Goal: Information Seeking & Learning: Learn about a topic

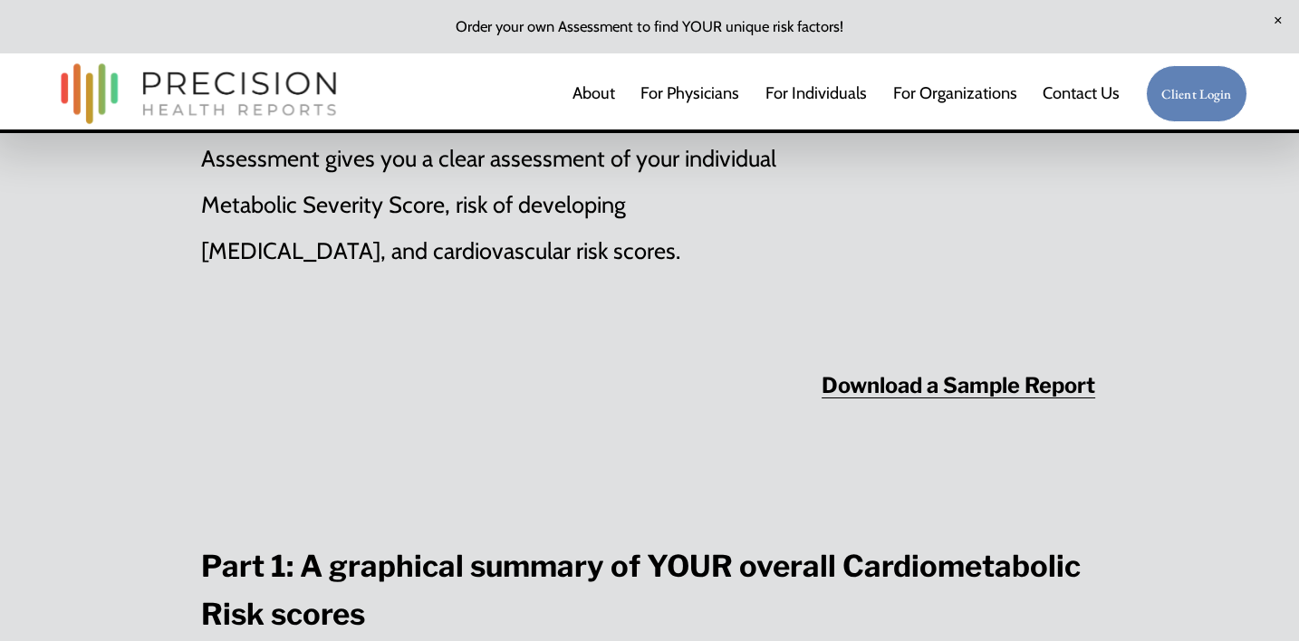
scroll to position [2112, 0]
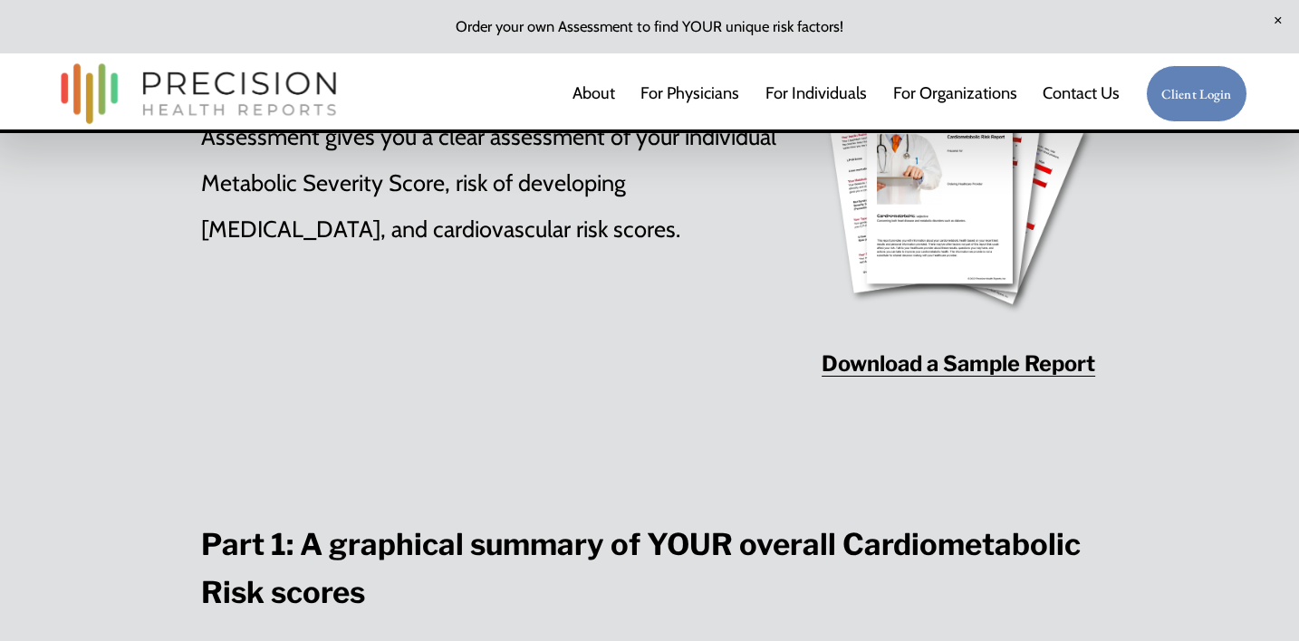
click at [905, 351] on strong "Download a Sample Report" at bounding box center [959, 364] width 274 height 26
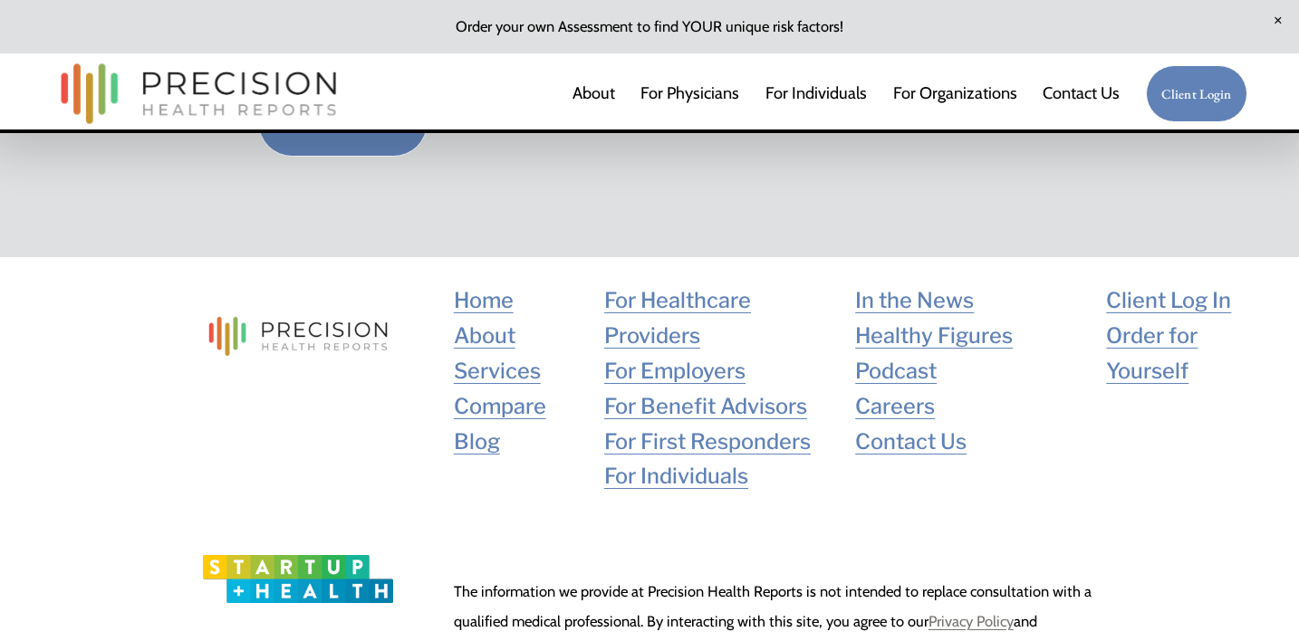
scroll to position [7474, 0]
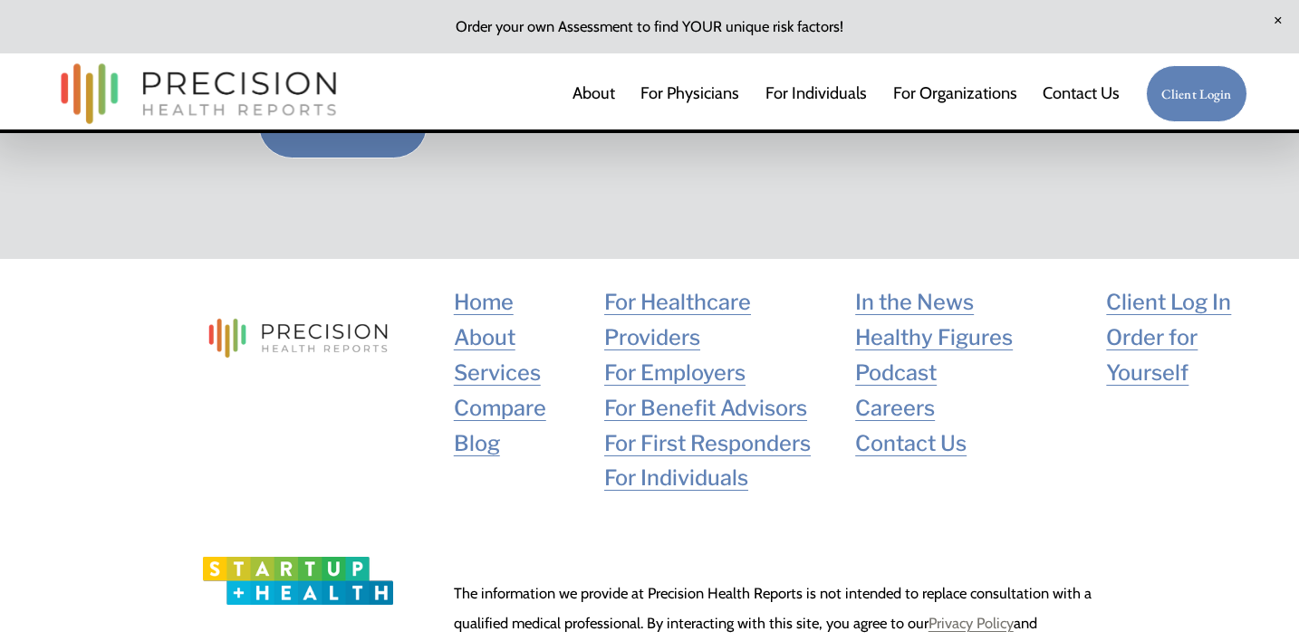
click at [707, 97] on link "For Physicians" at bounding box center [689, 93] width 99 height 36
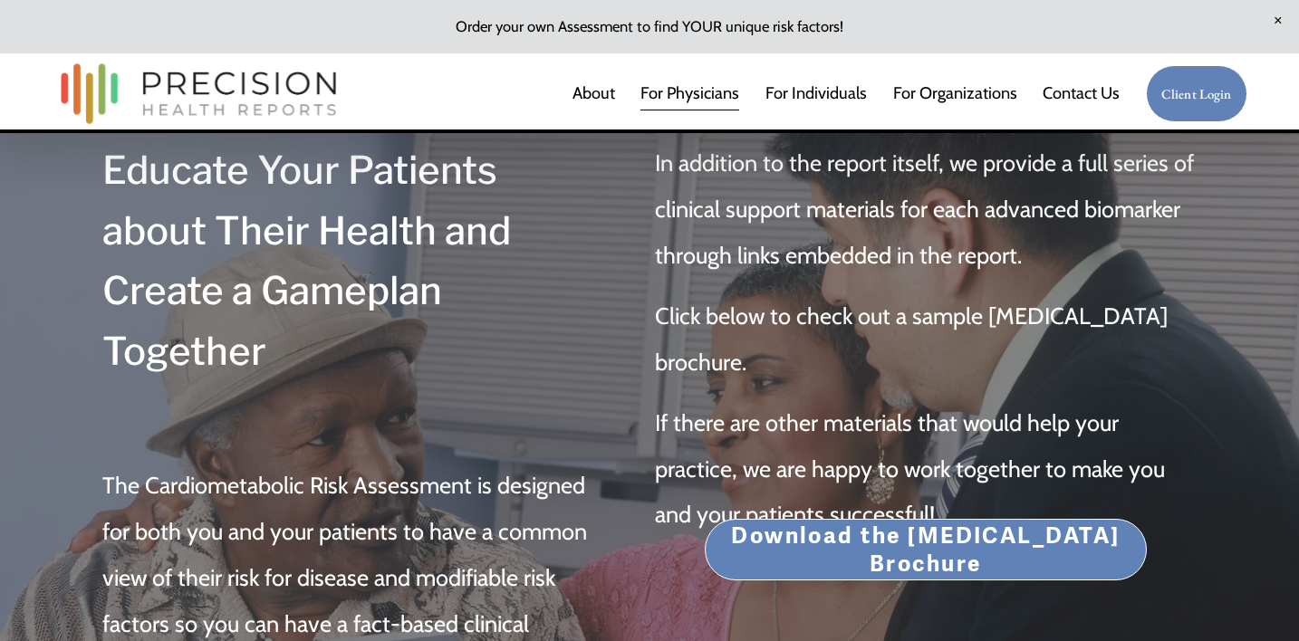
scroll to position [5673, 0]
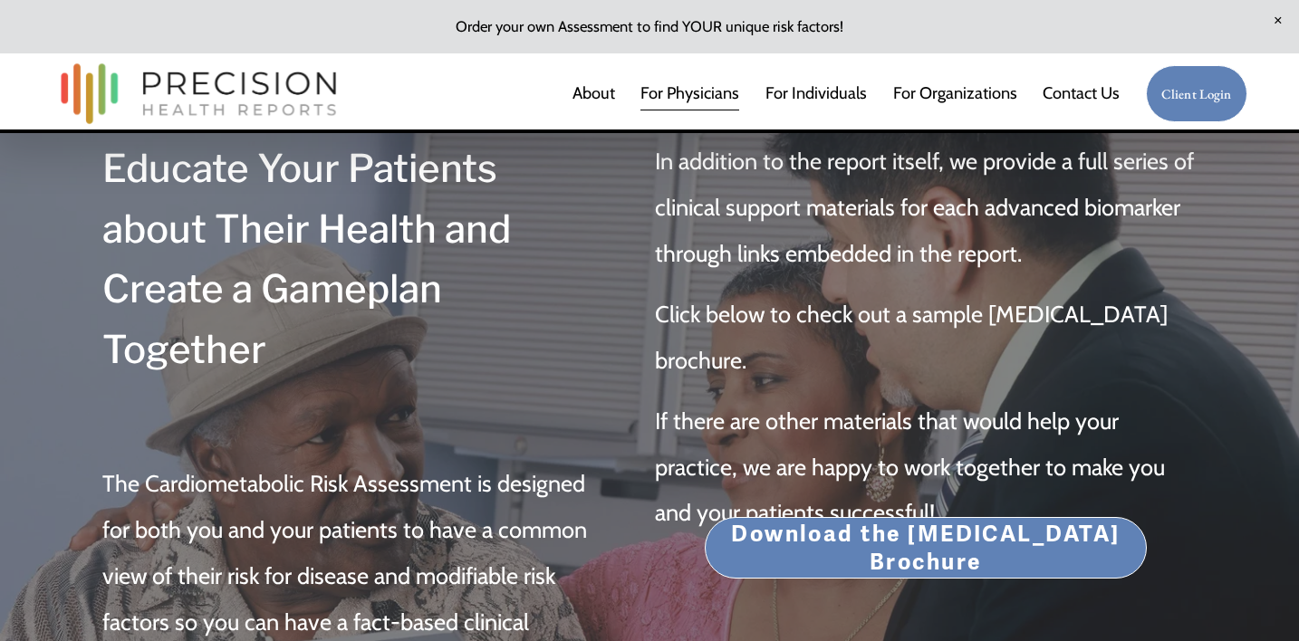
click at [800, 517] on link "Download the Patient Education Brochure" at bounding box center [926, 548] width 442 height 62
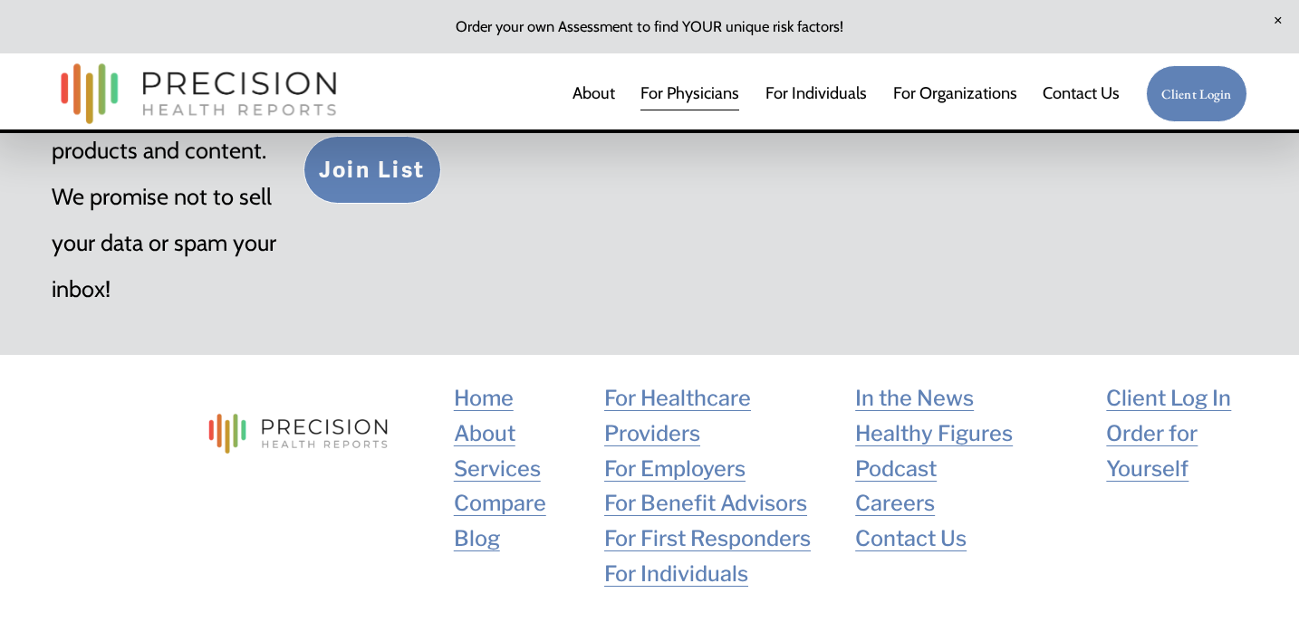
scroll to position [7833, 0]
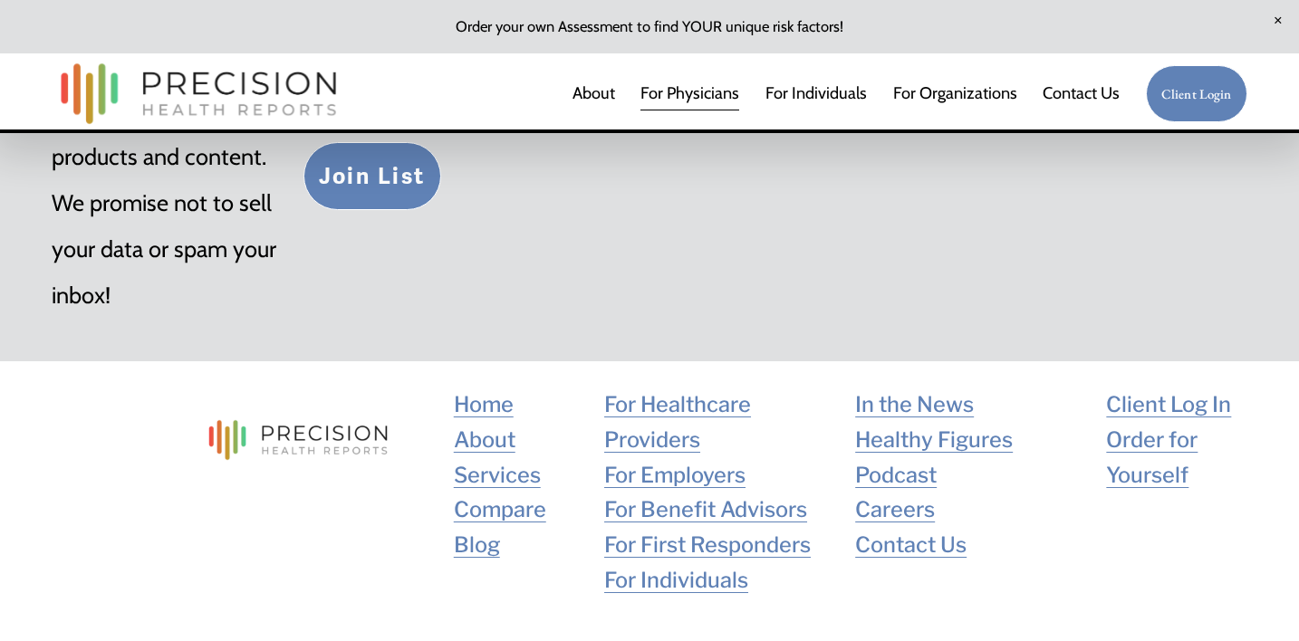
click at [683, 388] on link "For Healthcare Providers" at bounding box center [724, 423] width 241 height 71
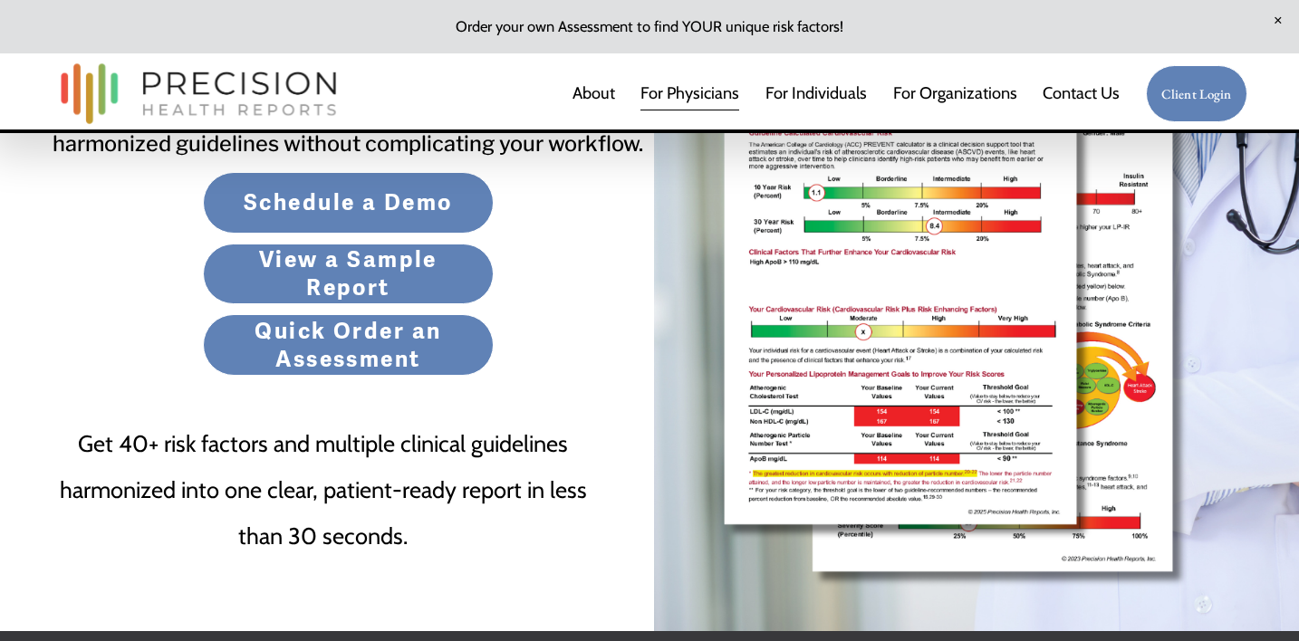
scroll to position [538, 0]
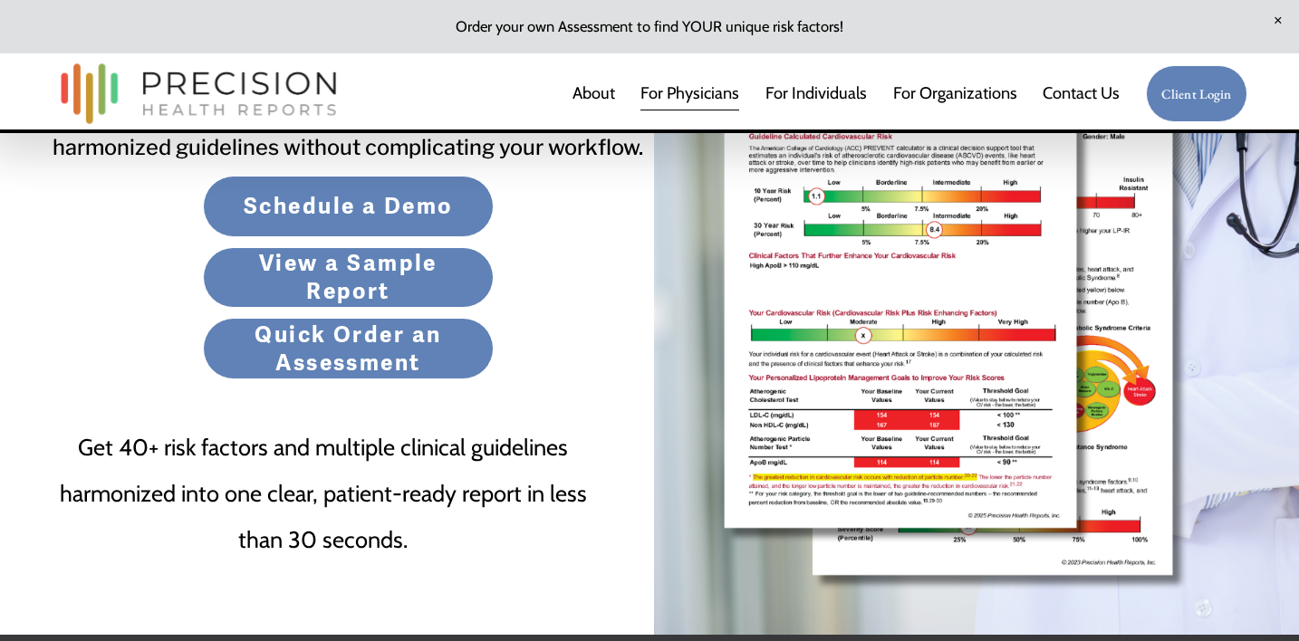
click at [371, 210] on link "Schedule a Demo" at bounding box center [349, 207] width 292 height 62
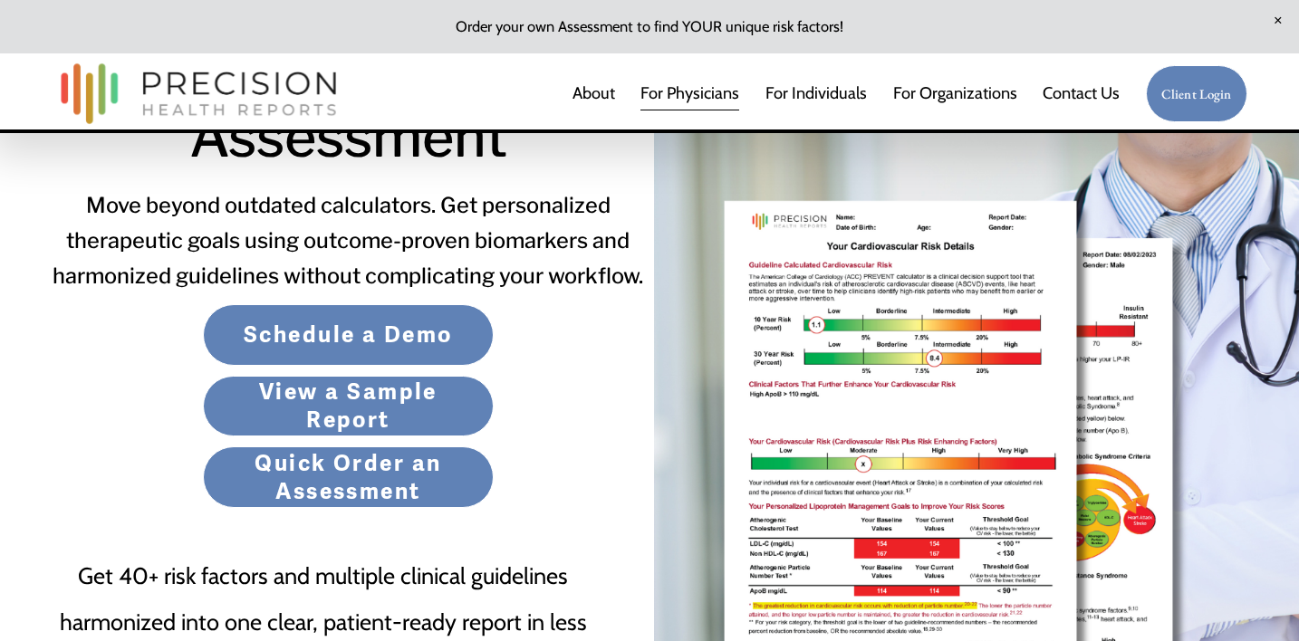
scroll to position [410, 0]
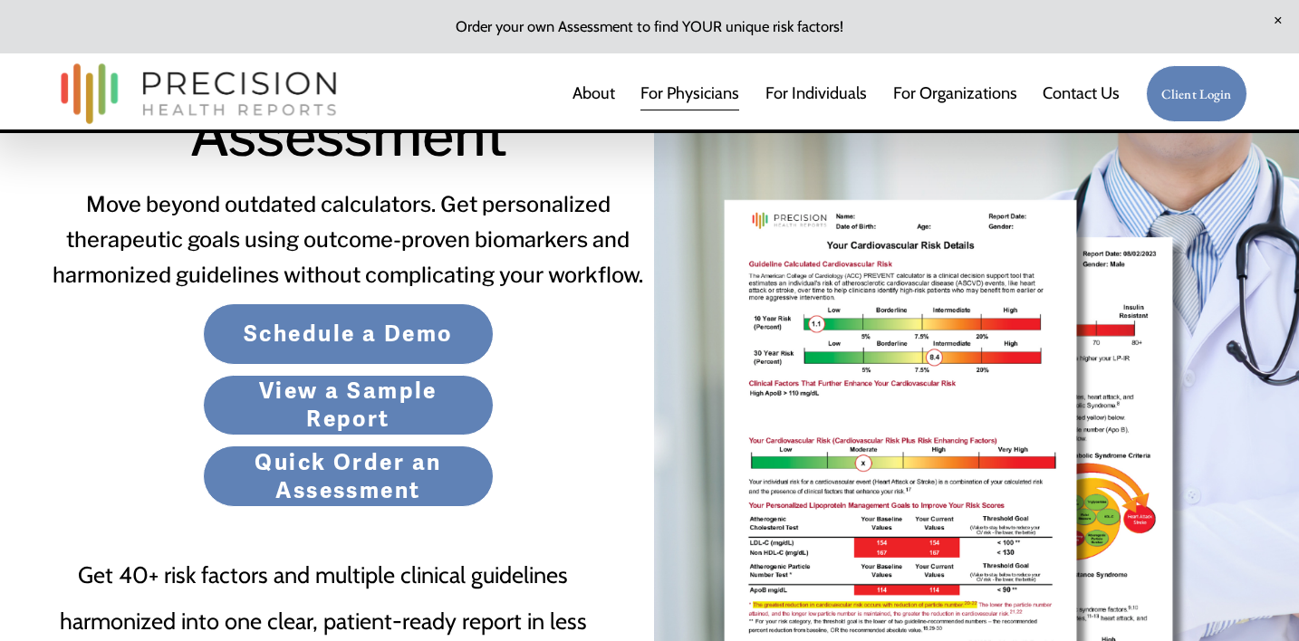
click at [357, 468] on link "Quick Order an Assessment" at bounding box center [349, 477] width 292 height 62
click at [416, 409] on link "View a Sample Report" at bounding box center [349, 406] width 292 height 62
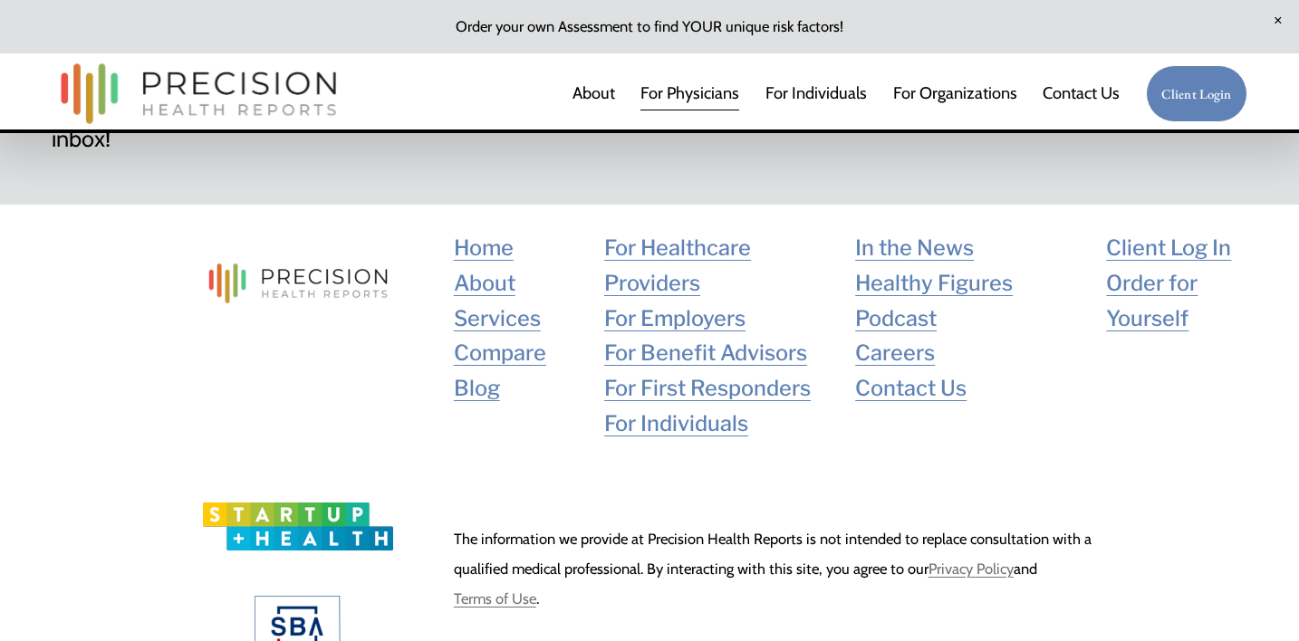
scroll to position [7989, 0]
click at [1078, 91] on link "Contact Us" at bounding box center [1081, 93] width 77 height 36
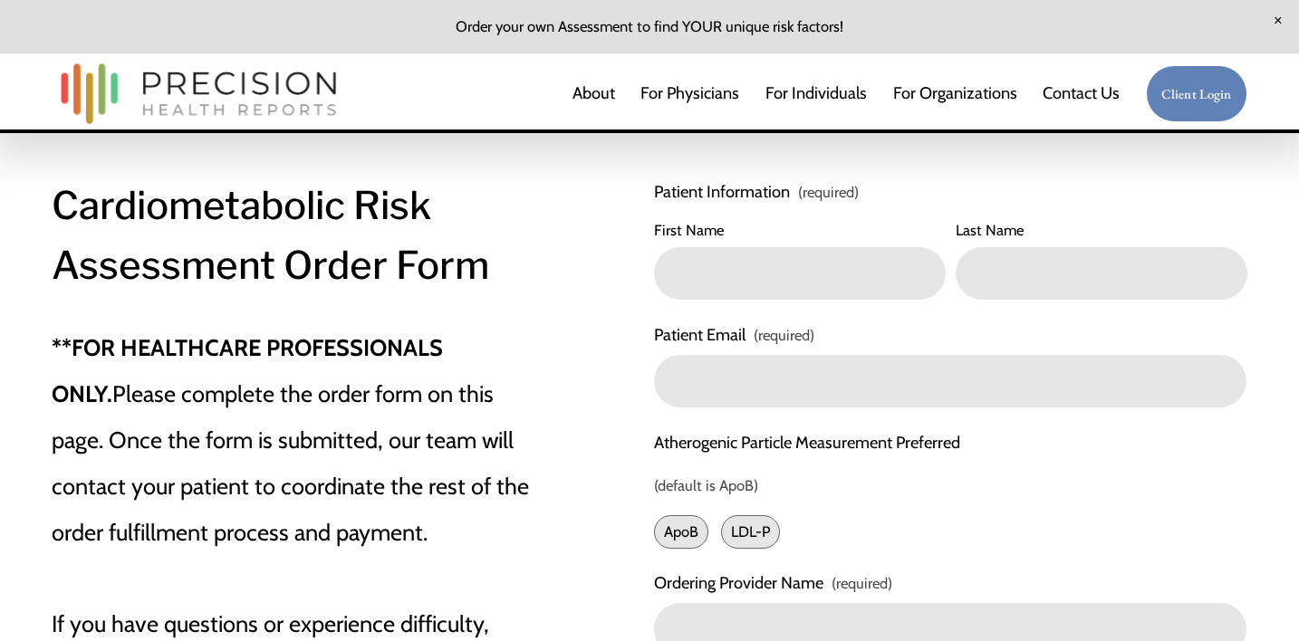
scroll to position [66, 0]
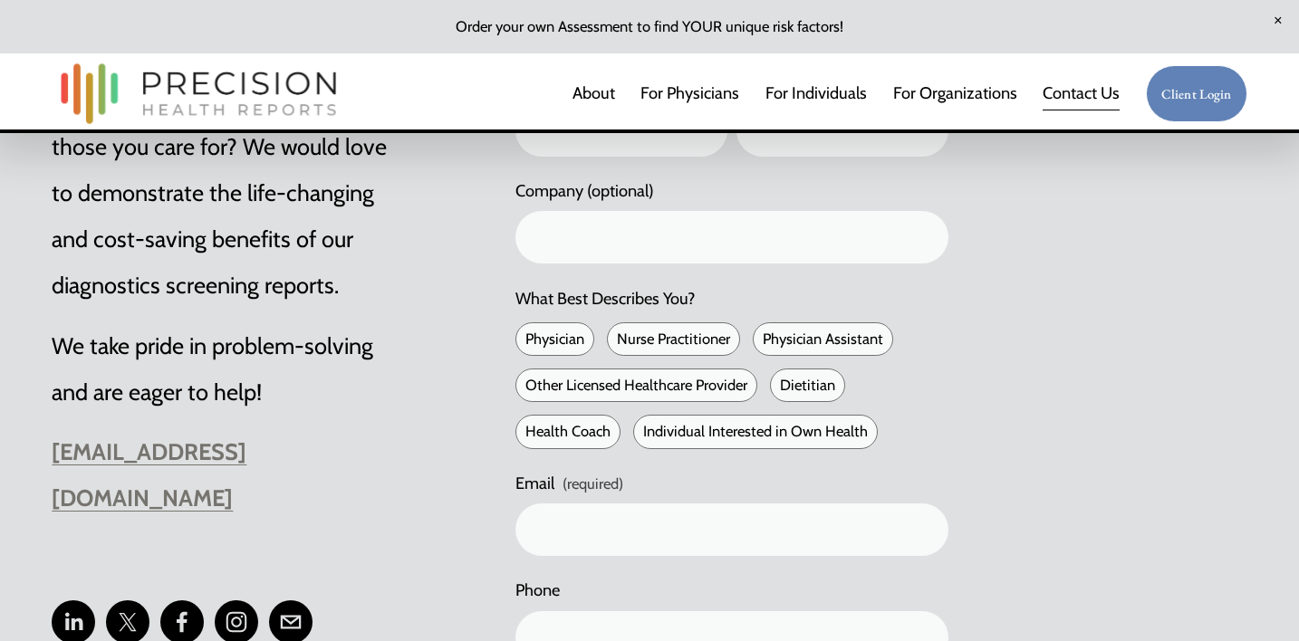
scroll to position [704, 0]
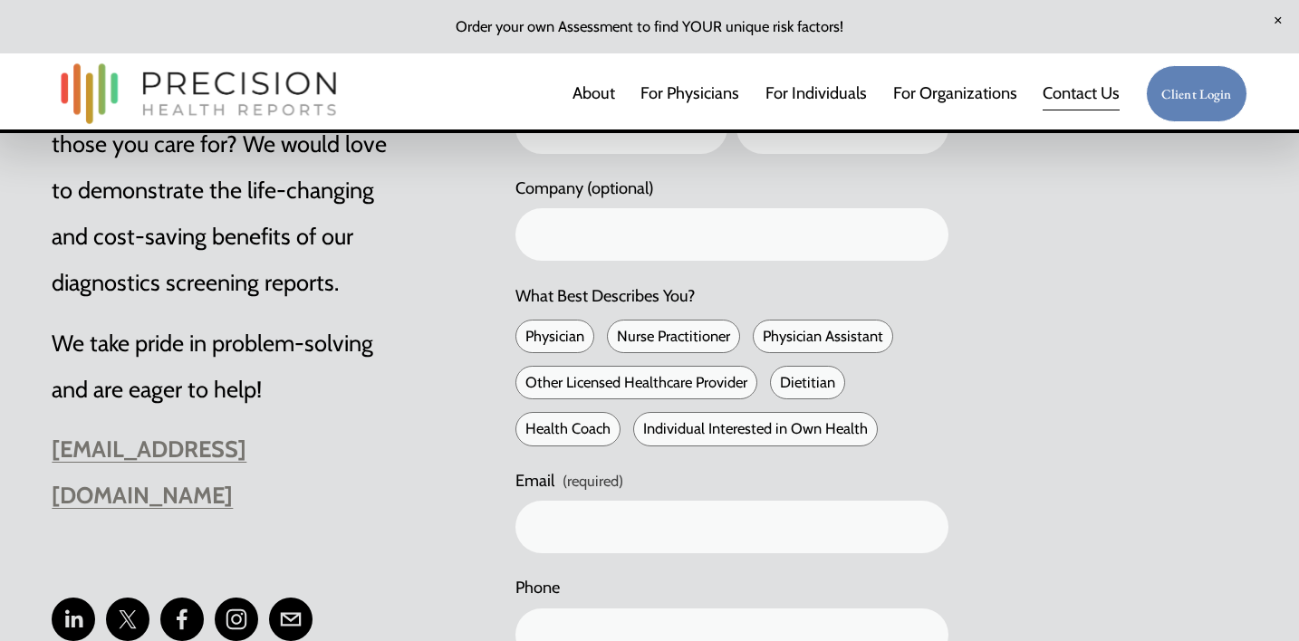
click at [548, 342] on span "Physician" at bounding box center [554, 337] width 79 height 34
click at [529, 342] on input "Physician" at bounding box center [522, 337] width 14 height 14
checkbox input "true"
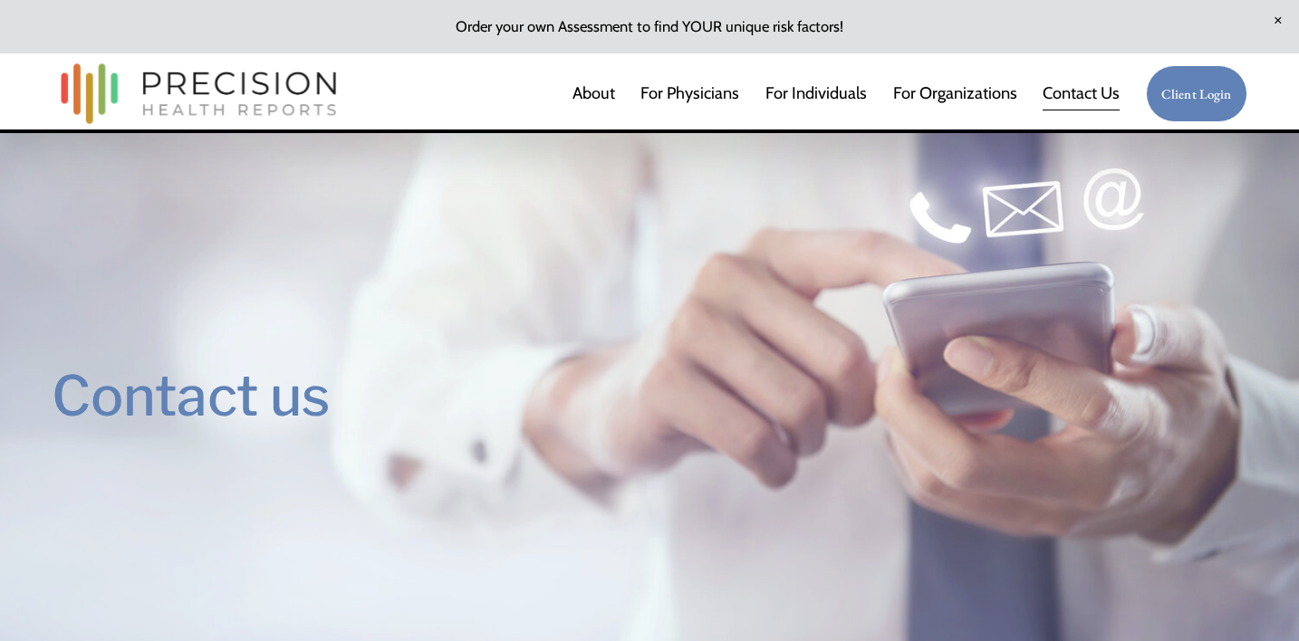
scroll to position [0, 0]
click at [687, 93] on link "For Physicians" at bounding box center [689, 93] width 99 height 36
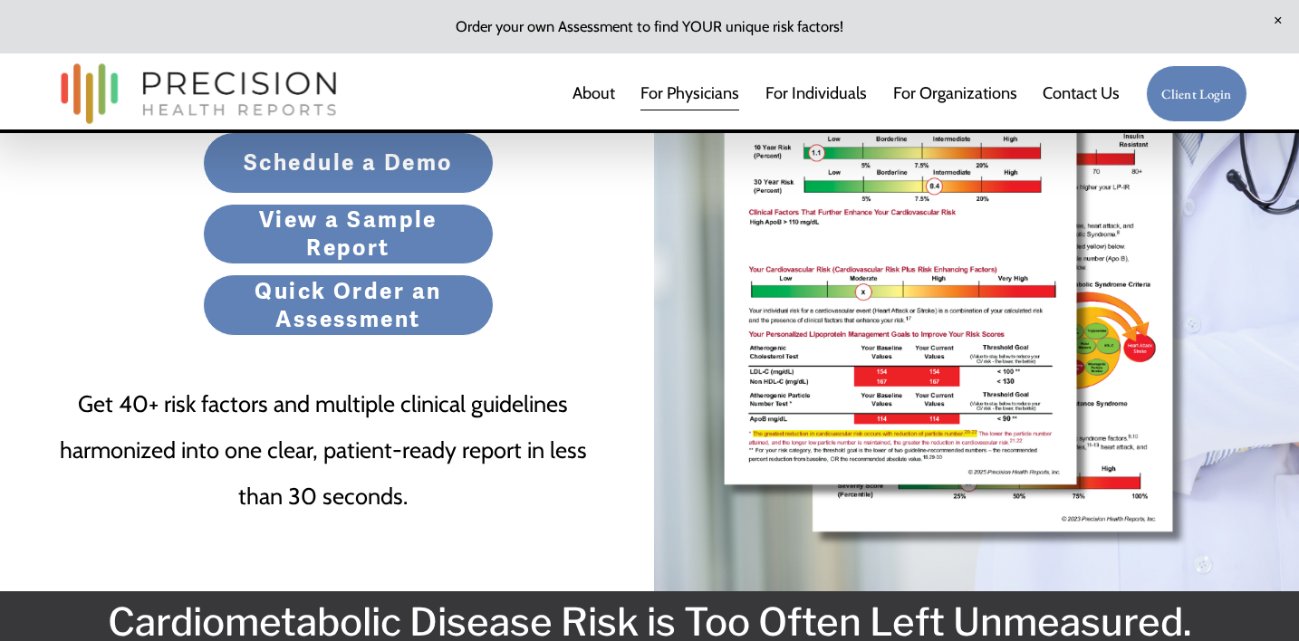
scroll to position [559, 0]
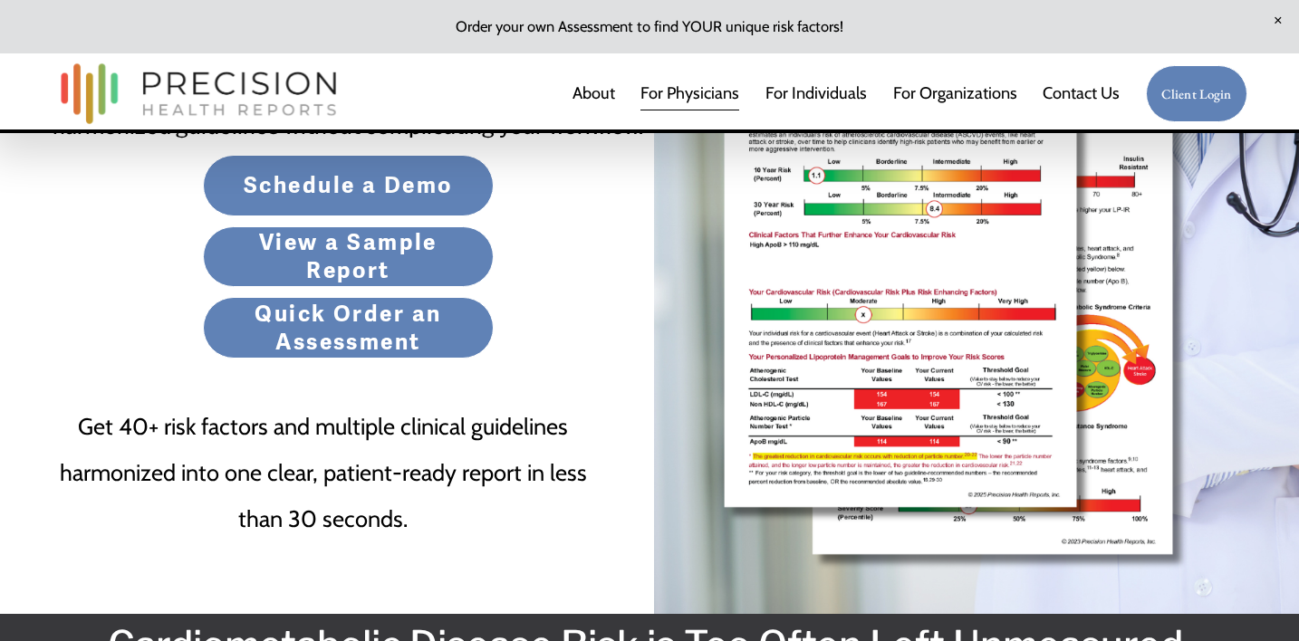
click at [389, 252] on link "View a Sample Report" at bounding box center [349, 257] width 292 height 62
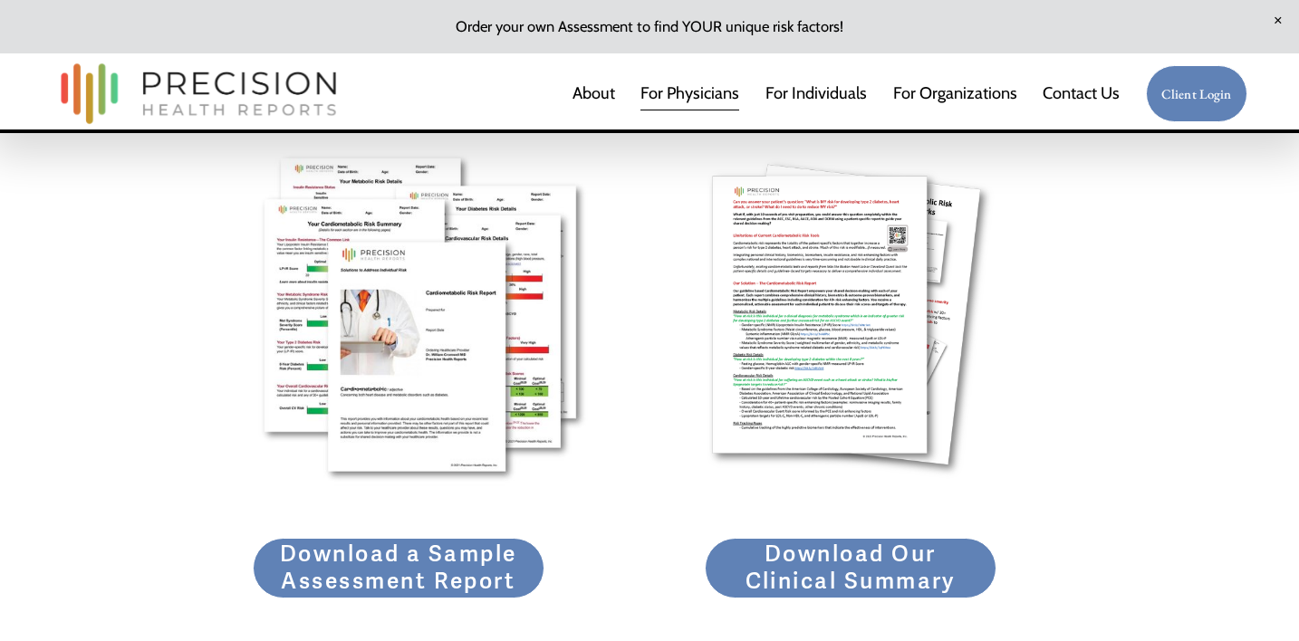
scroll to position [2249, 0]
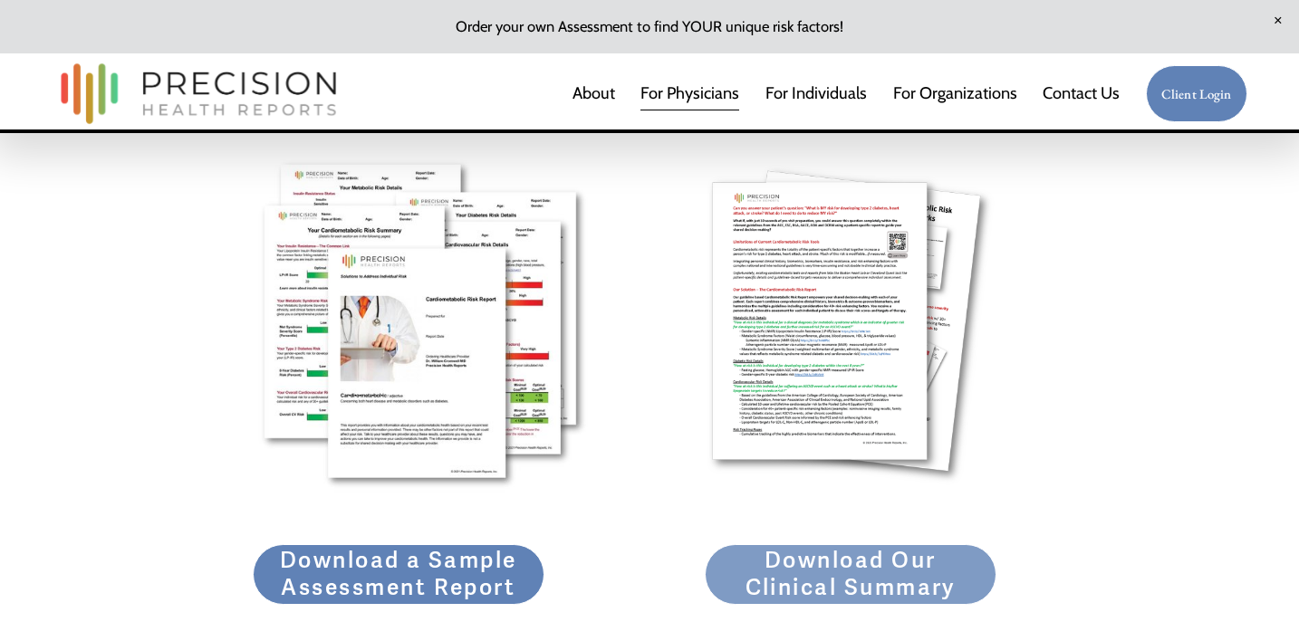
click at [803, 564] on link "Download Our Clinical Summary" at bounding box center [851, 575] width 292 height 62
